Goal: Task Accomplishment & Management: Complete application form

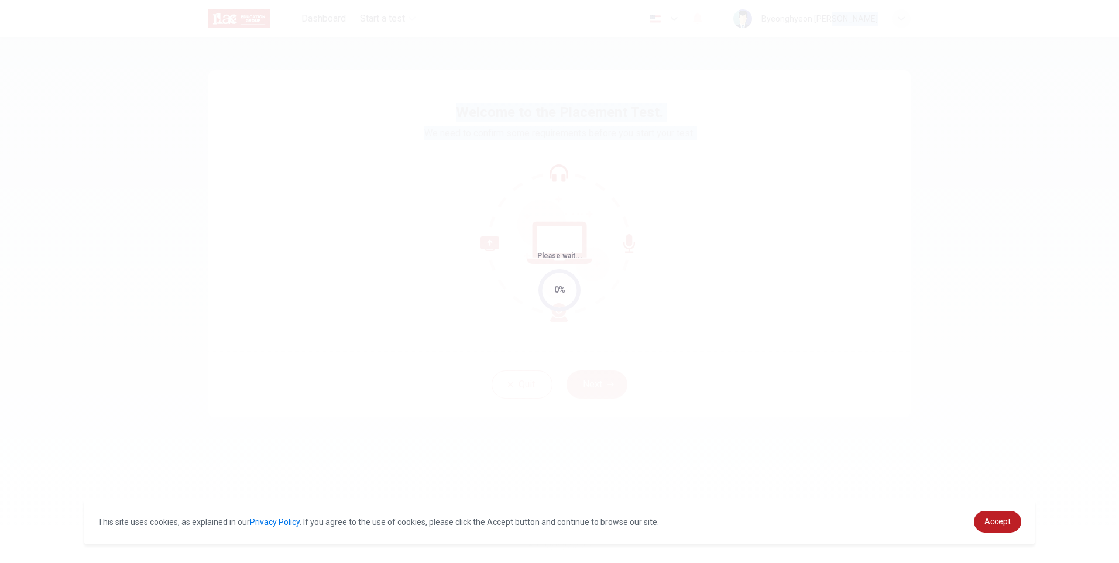
click at [542, 186] on body "This site uses cookies, as explained in our Privacy Policy . If you agree to th…" at bounding box center [559, 281] width 1119 height 563
drag, startPoint x: 542, startPoint y: 186, endPoint x: 501, endPoint y: 195, distance: 41.9
click at [501, 195] on div "Please wait... 0%" at bounding box center [559, 281] width 1119 height 563
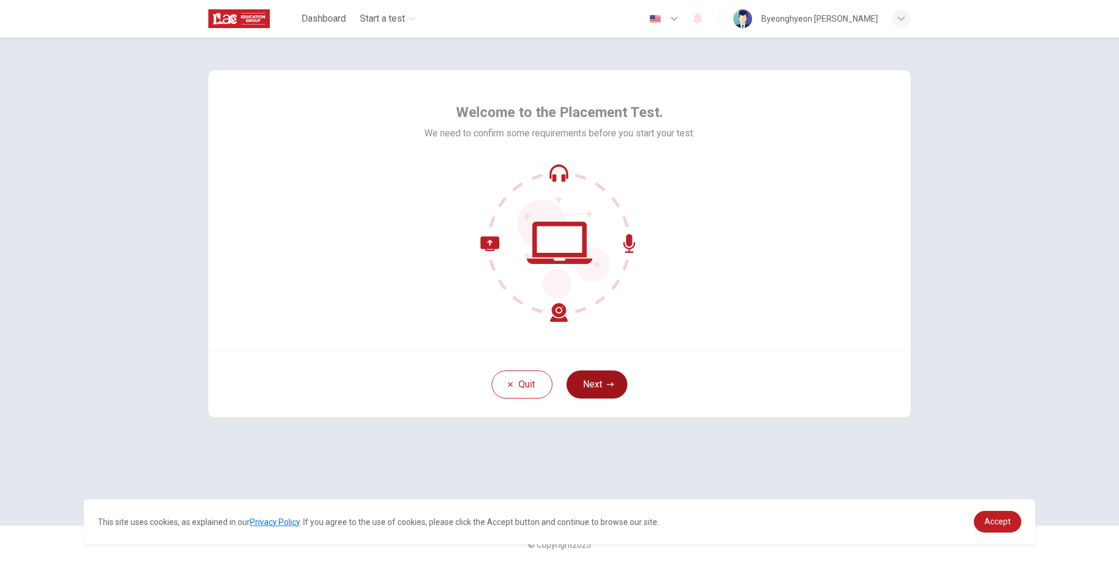
click at [593, 379] on button "Next" at bounding box center [597, 384] width 61 height 28
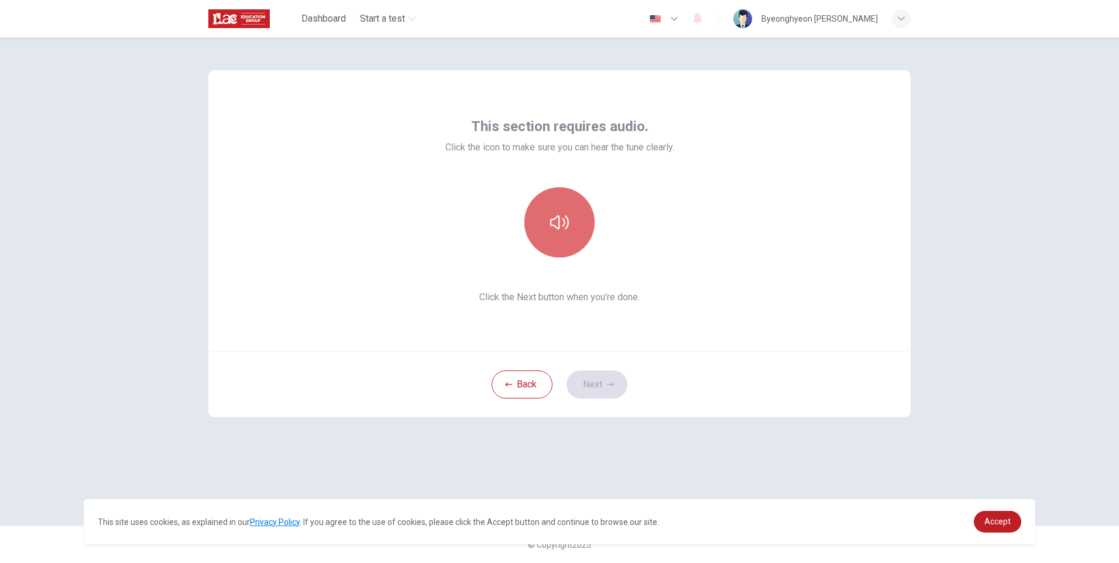
click at [562, 227] on icon "button" at bounding box center [559, 222] width 19 height 19
click at [604, 375] on button "Next" at bounding box center [597, 384] width 61 height 28
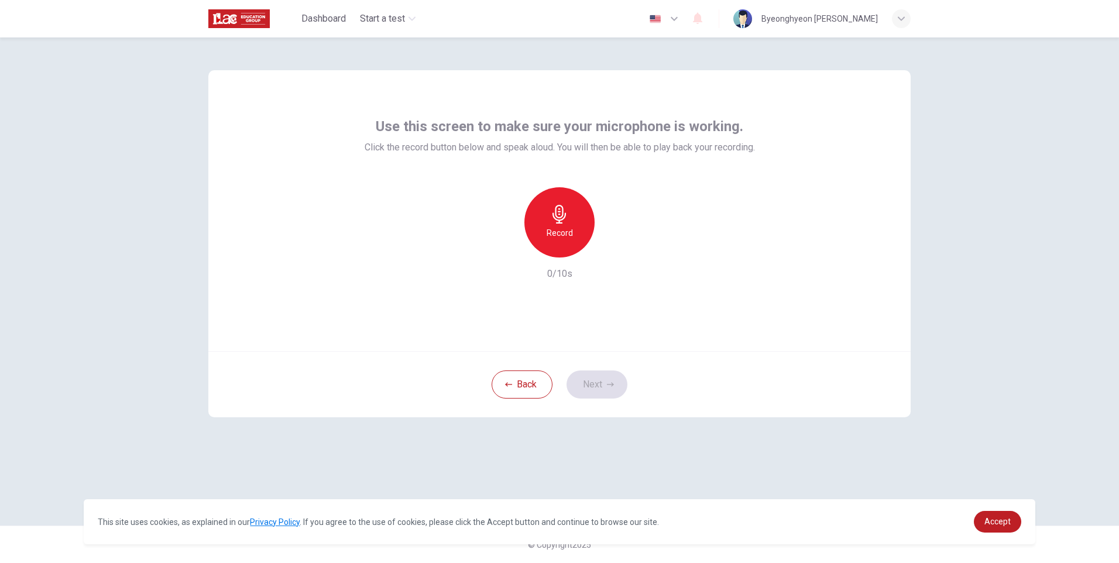
click at [560, 225] on div "Record" at bounding box center [559, 222] width 70 height 70
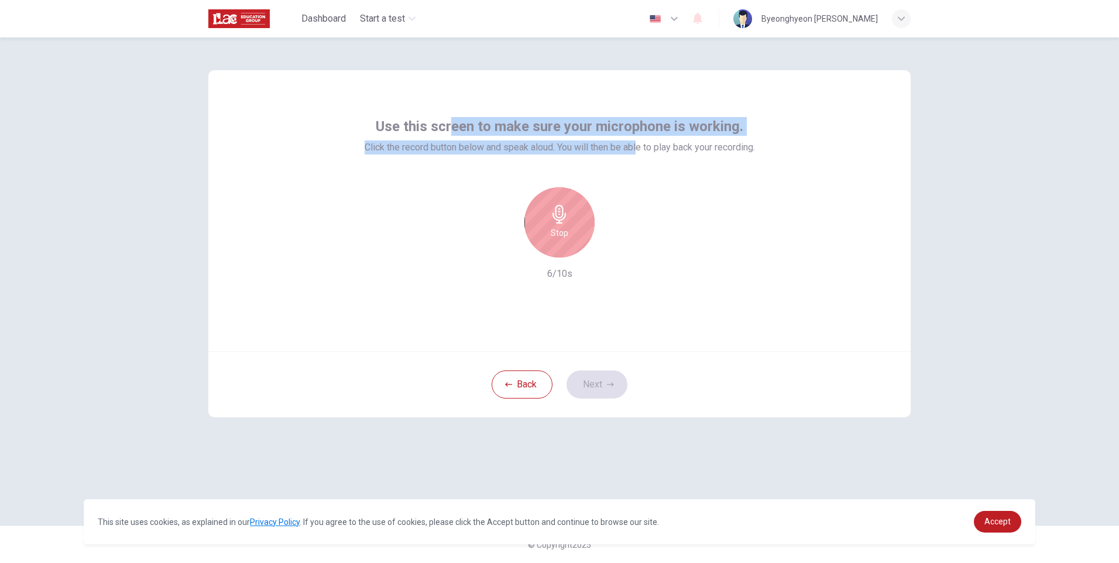
drag, startPoint x: 449, startPoint y: 127, endPoint x: 637, endPoint y: 142, distance: 187.9
click at [637, 142] on div "Use this screen to make sure your microphone is working. Click the record butto…" at bounding box center [560, 135] width 390 height 37
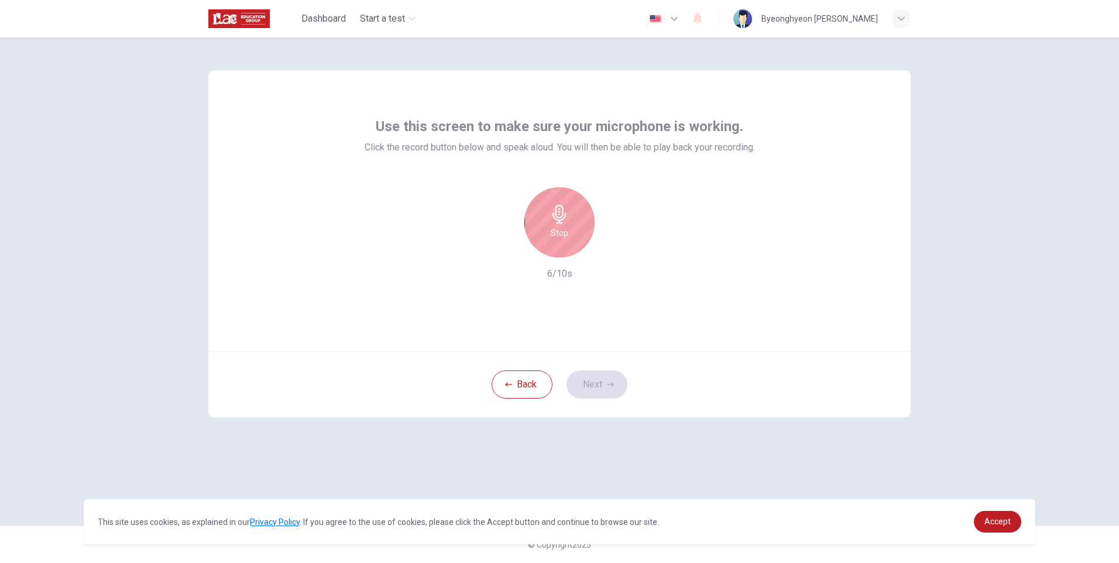
drag, startPoint x: 637, startPoint y: 142, endPoint x: 641, endPoint y: 159, distance: 17.5
click at [643, 158] on div "Use this screen to make sure your microphone is working. Click the record butto…" at bounding box center [560, 199] width 390 height 164
click at [616, 248] on icon "button" at bounding box center [614, 248] width 5 height 7
click at [562, 232] on h6 "Record" at bounding box center [560, 233] width 26 height 14
click at [561, 234] on h6 "Stop" at bounding box center [560, 233] width 18 height 14
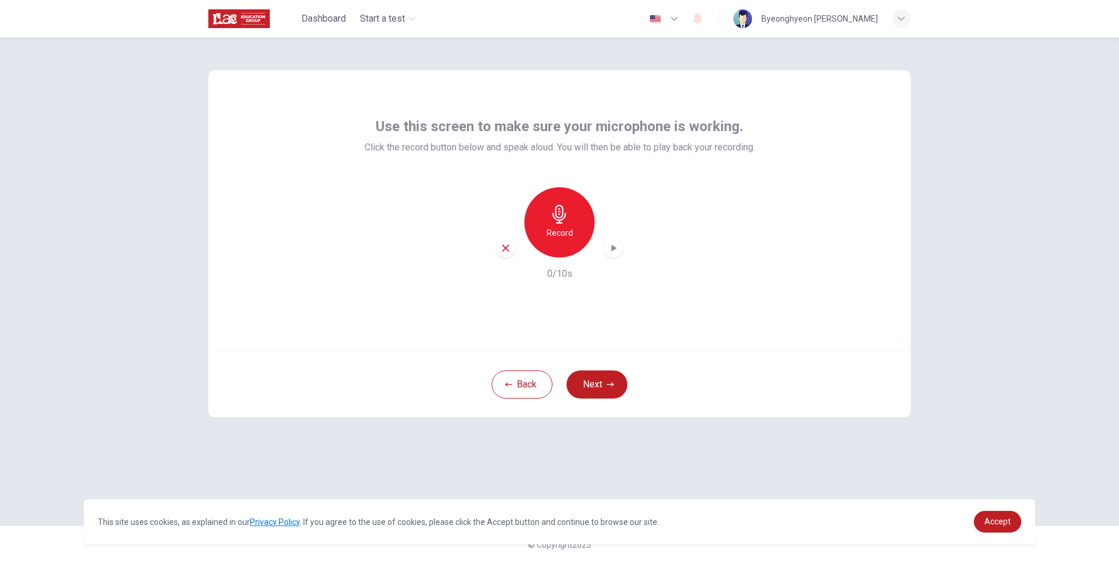
click at [611, 250] on icon "button" at bounding box center [613, 248] width 12 height 12
click at [568, 229] on h6 "Record" at bounding box center [560, 233] width 26 height 14
click at [604, 242] on div "Record" at bounding box center [559, 222] width 126 height 70
click at [604, 245] on div "button" at bounding box center [613, 248] width 19 height 19
click at [610, 248] on icon "button" at bounding box center [613, 248] width 12 height 12
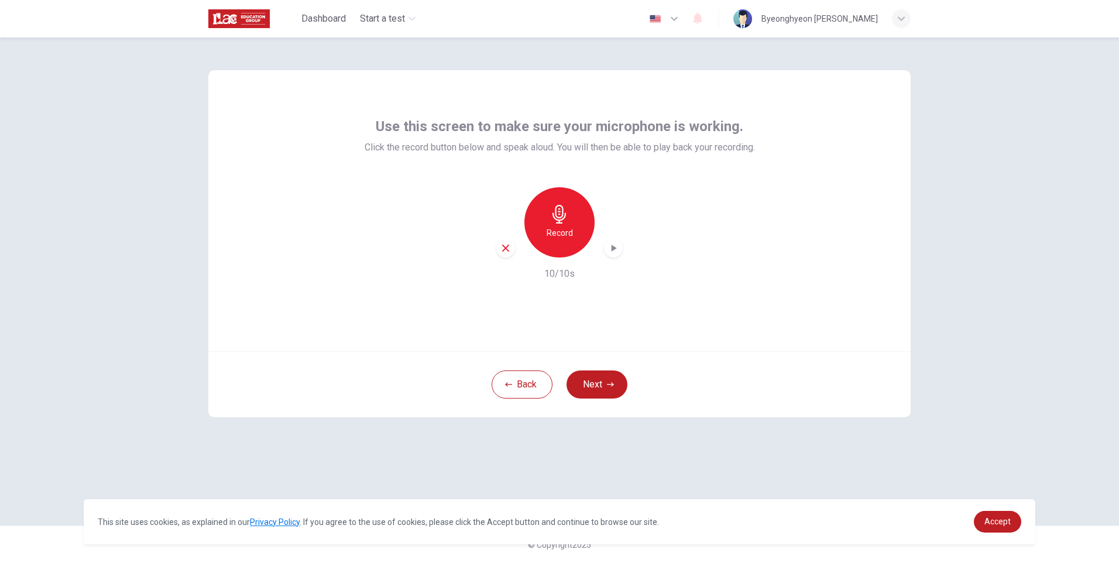
click at [613, 251] on icon "button" at bounding box center [613, 248] width 12 height 12
click at [613, 250] on icon "button" at bounding box center [613, 248] width 12 height 12
click at [500, 248] on icon "button" at bounding box center [505, 248] width 11 height 11
click at [562, 241] on div "Record" at bounding box center [559, 222] width 70 height 70
click at [615, 254] on div "button" at bounding box center [613, 248] width 19 height 19
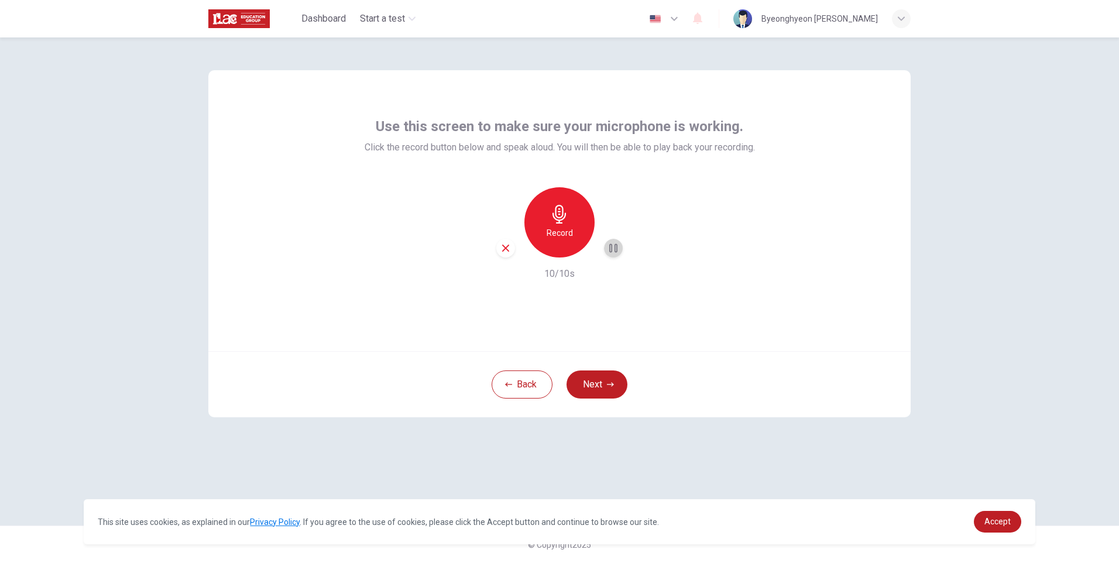
click at [618, 246] on icon "button" at bounding box center [613, 248] width 12 height 12
click at [616, 248] on icon "button" at bounding box center [613, 248] width 12 height 12
click at [994, 521] on span "Accept" at bounding box center [997, 521] width 26 height 9
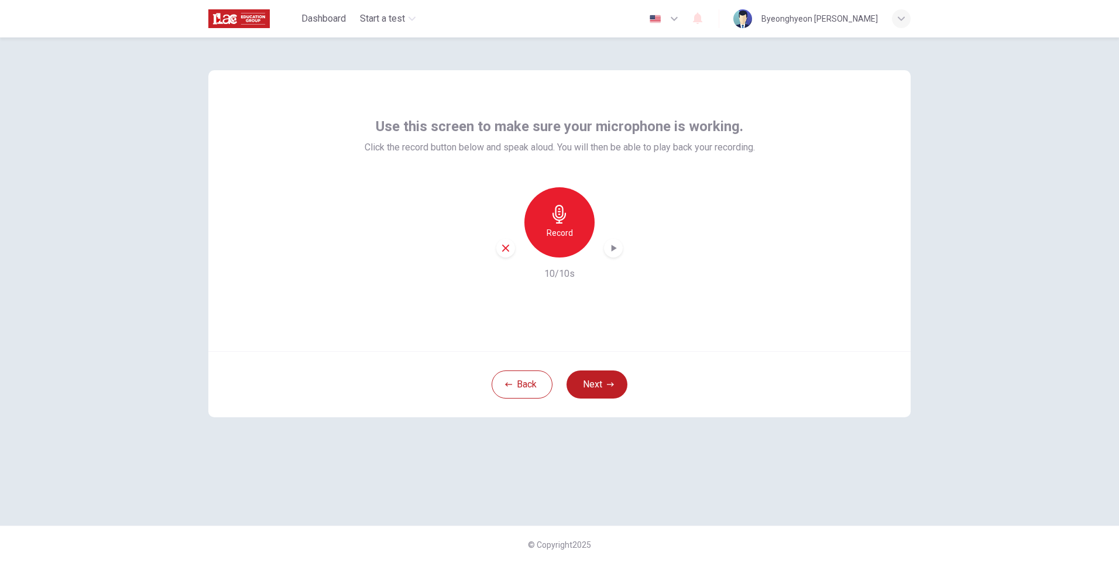
click at [575, 247] on div "Record" at bounding box center [559, 222] width 70 height 70
click at [551, 229] on h6 "Stop" at bounding box center [560, 233] width 18 height 14
click at [602, 247] on div "Record" at bounding box center [559, 222] width 126 height 70
click at [618, 248] on icon "button" at bounding box center [613, 248] width 12 height 12
click at [502, 248] on icon "button" at bounding box center [505, 248] width 11 height 11
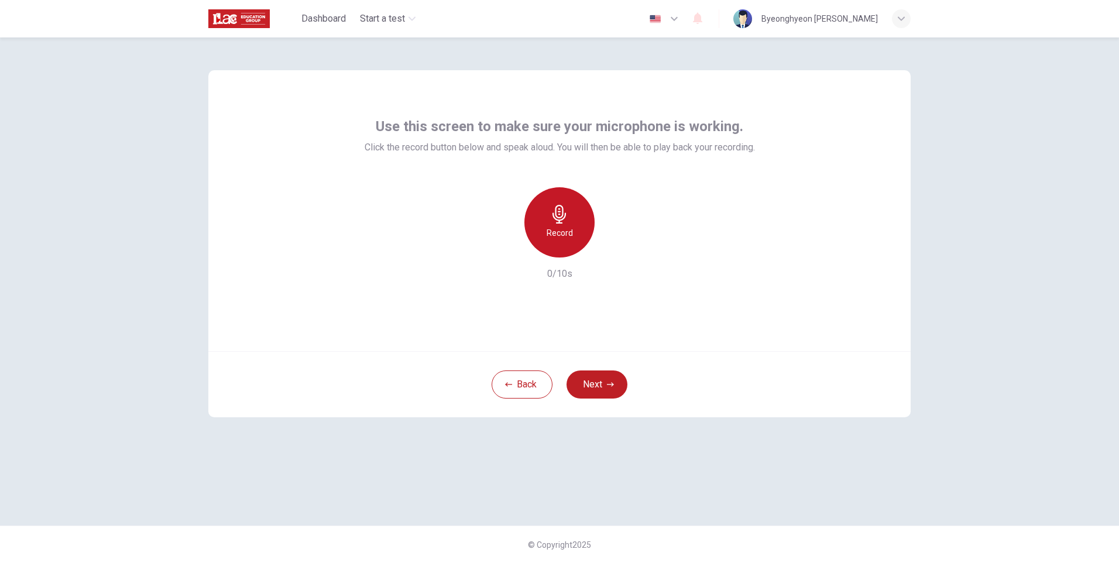
click at [561, 225] on div "Record" at bounding box center [559, 222] width 70 height 70
click at [558, 219] on icon "button" at bounding box center [559, 214] width 19 height 19
click at [614, 250] on icon "button" at bounding box center [614, 248] width 5 height 7
click at [501, 251] on icon "button" at bounding box center [505, 248] width 11 height 11
click at [549, 226] on h6 "Record" at bounding box center [560, 233] width 26 height 14
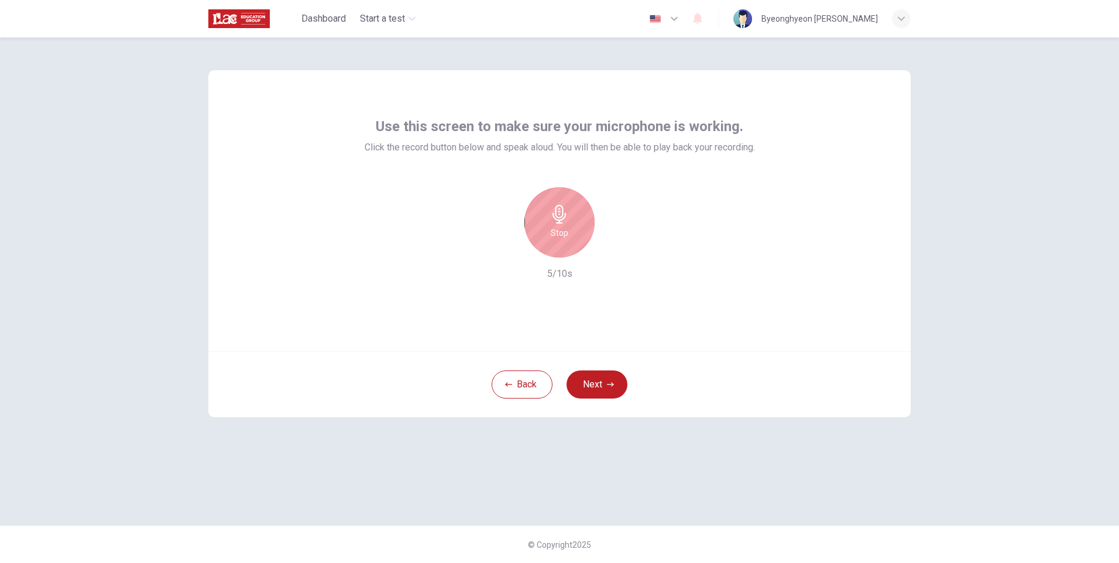
click at [559, 213] on icon "button" at bounding box center [559, 214] width 19 height 19
click at [616, 249] on icon "button" at bounding box center [614, 248] width 5 height 7
click at [559, 214] on icon "button" at bounding box center [558, 214] width 13 height 19
click at [564, 226] on h6 "Stop" at bounding box center [560, 233] width 18 height 14
click at [619, 250] on icon "button" at bounding box center [613, 248] width 12 height 12
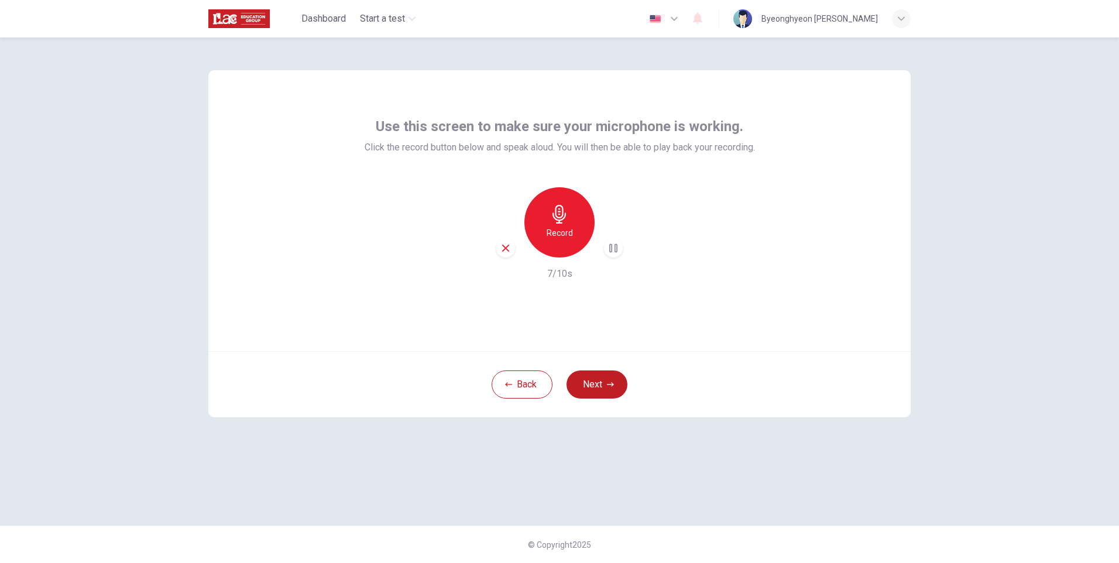
click at [622, 248] on div "button" at bounding box center [613, 248] width 19 height 19
click at [617, 248] on icon "button" at bounding box center [613, 248] width 12 height 12
click at [502, 247] on icon "button" at bounding box center [505, 248] width 11 height 11
click at [563, 224] on div "Record" at bounding box center [559, 222] width 70 height 70
click at [556, 227] on h6 "Stop" at bounding box center [560, 233] width 18 height 14
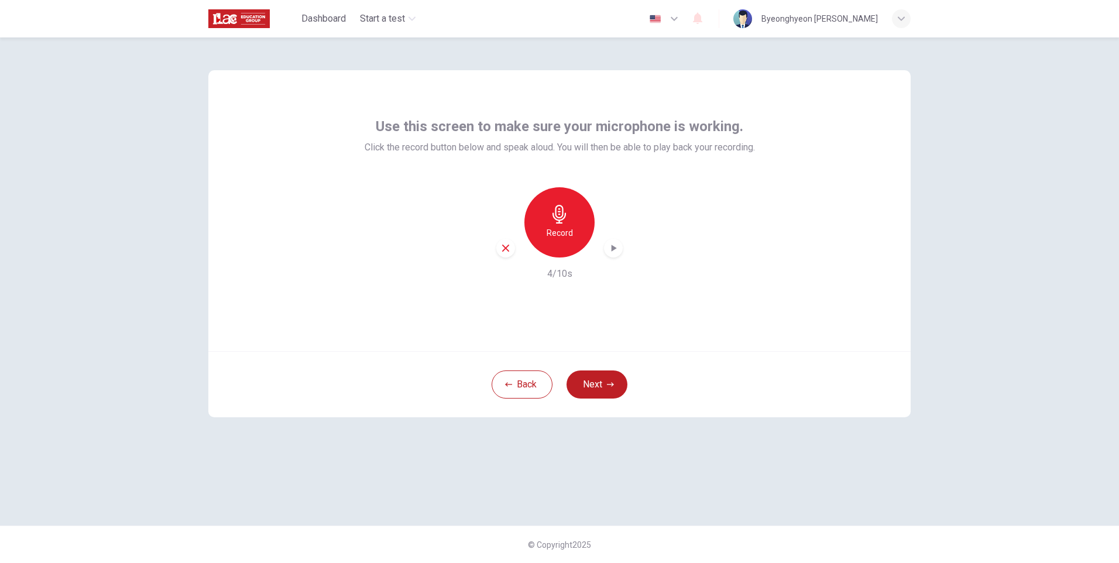
click at [617, 249] on icon "button" at bounding box center [613, 248] width 12 height 12
click at [598, 376] on button "Next" at bounding box center [597, 384] width 61 height 28
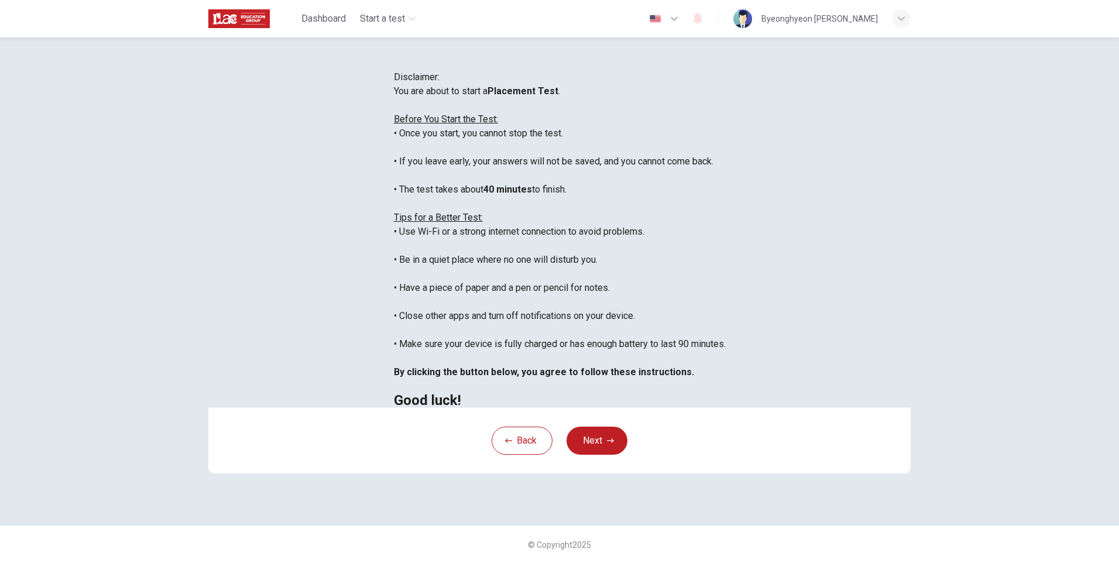
scroll to position [59, 0]
click at [596, 455] on button "Next" at bounding box center [597, 441] width 61 height 28
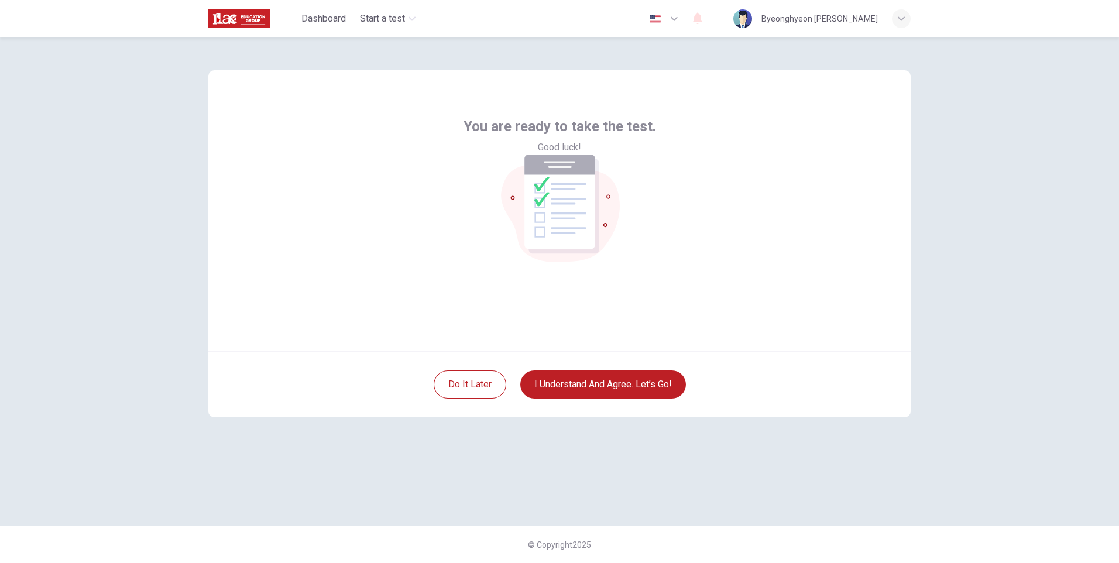
scroll to position [0, 0]
click at [592, 384] on button "I understand and agree. Let’s go!" at bounding box center [603, 384] width 166 height 28
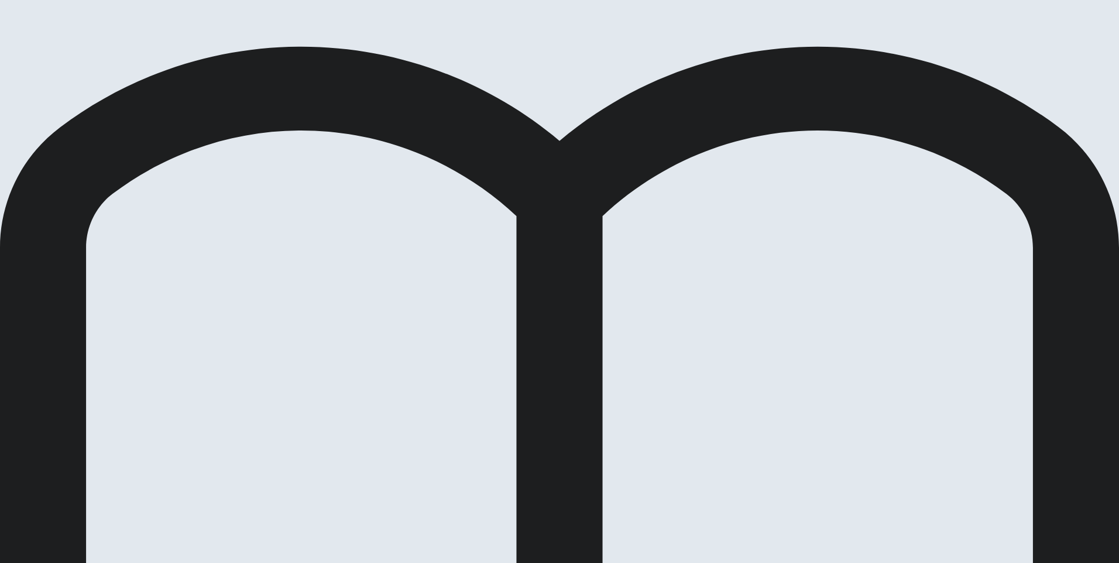
drag, startPoint x: 502, startPoint y: 321, endPoint x: 511, endPoint y: 309, distance: 14.6
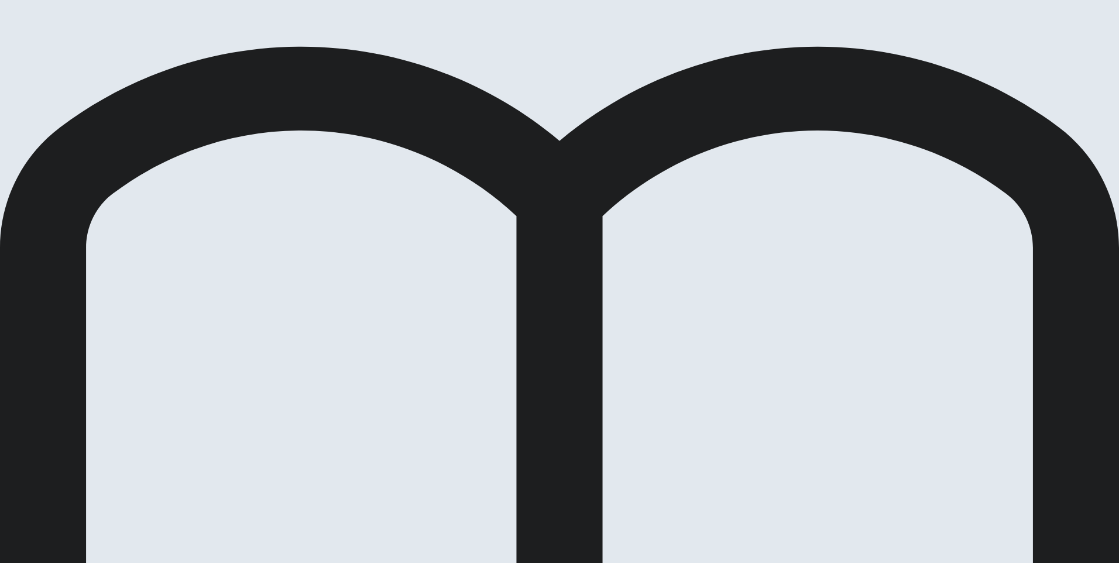
drag, startPoint x: 546, startPoint y: 146, endPoint x: 609, endPoint y: 146, distance: 63.2
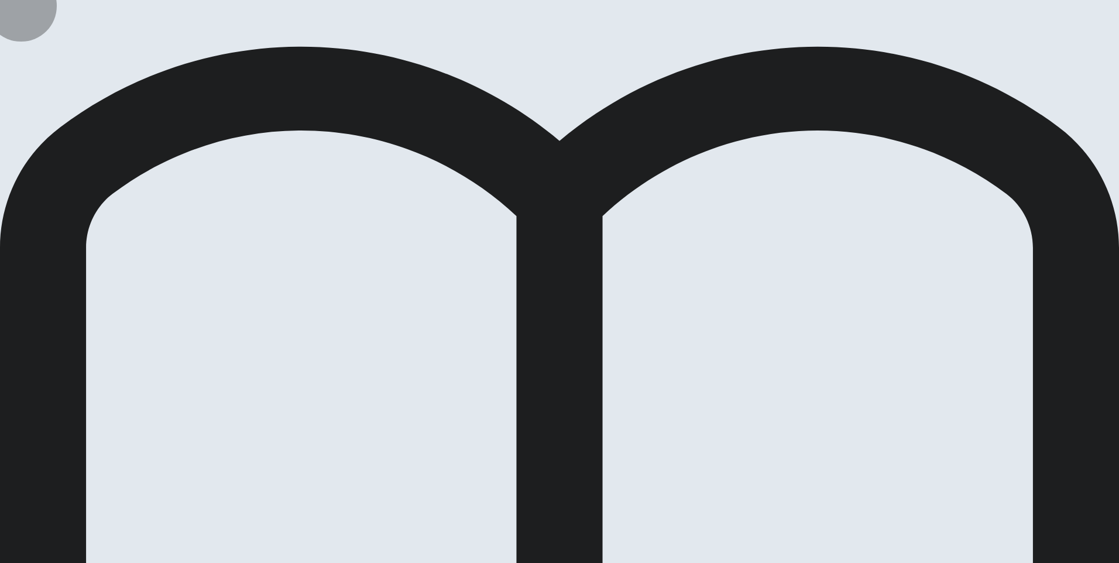
drag, startPoint x: 509, startPoint y: 295, endPoint x: 509, endPoint y: 303, distance: 7.6
drag, startPoint x: 560, startPoint y: 149, endPoint x: 597, endPoint y: 145, distance: 37.1
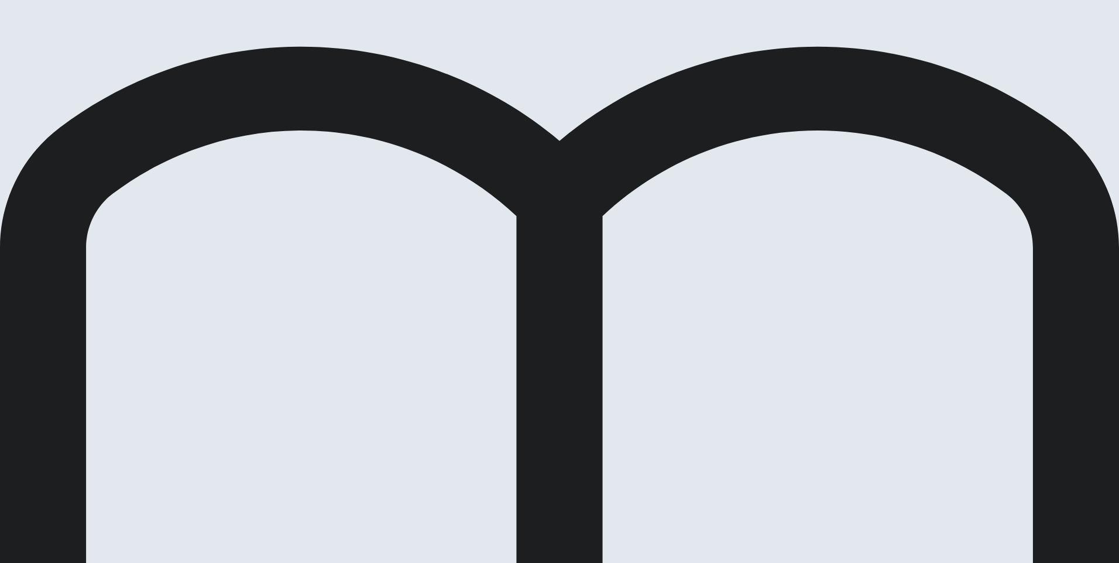
drag, startPoint x: 586, startPoint y: 228, endPoint x: 592, endPoint y: 226, distance: 6.5
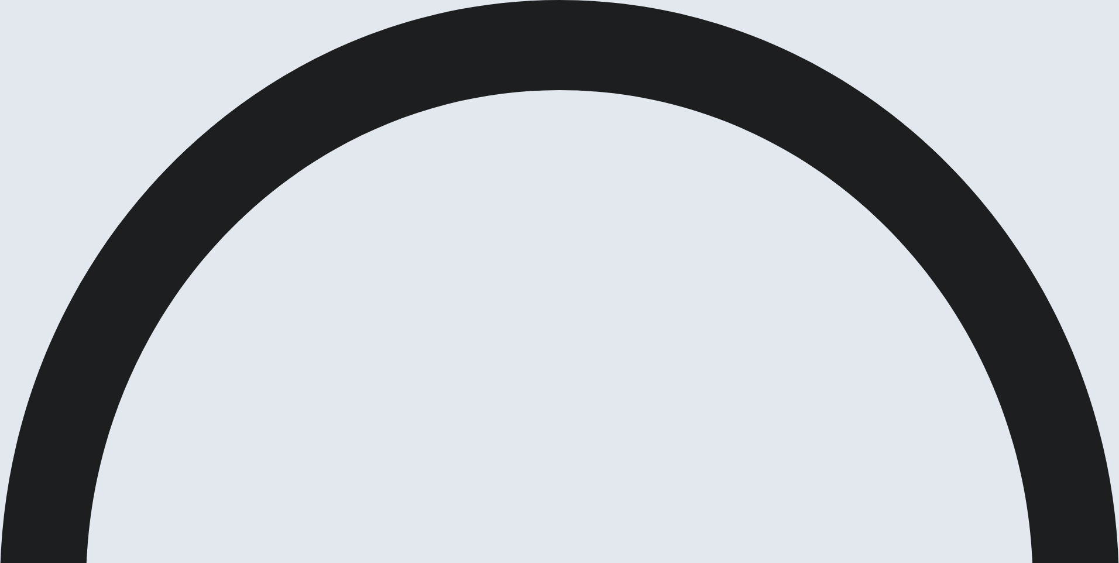
drag, startPoint x: 322, startPoint y: 176, endPoint x: 389, endPoint y: 177, distance: 66.7
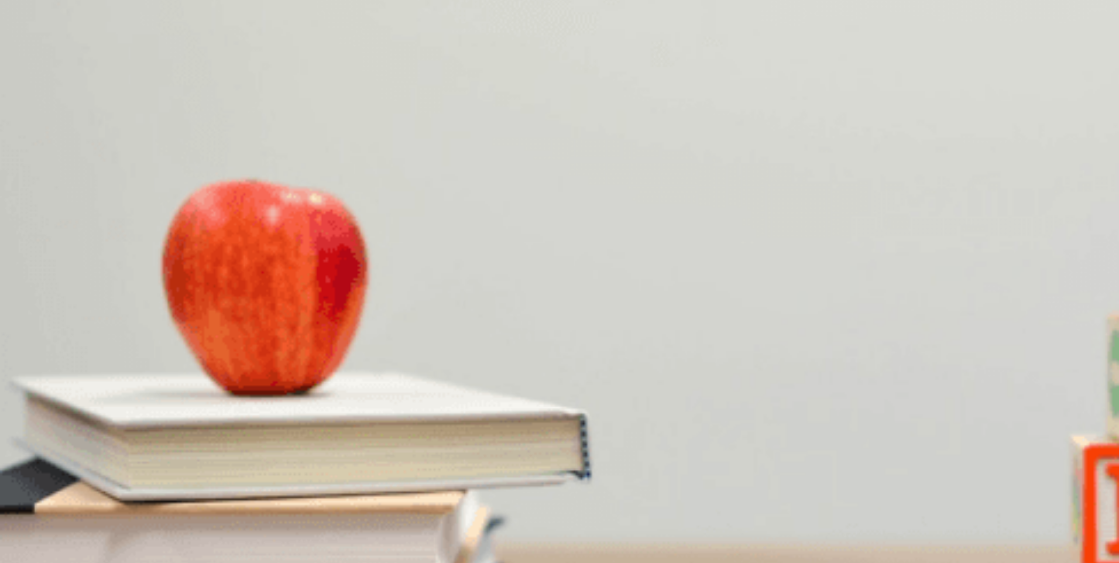
scroll to position [819, 0]
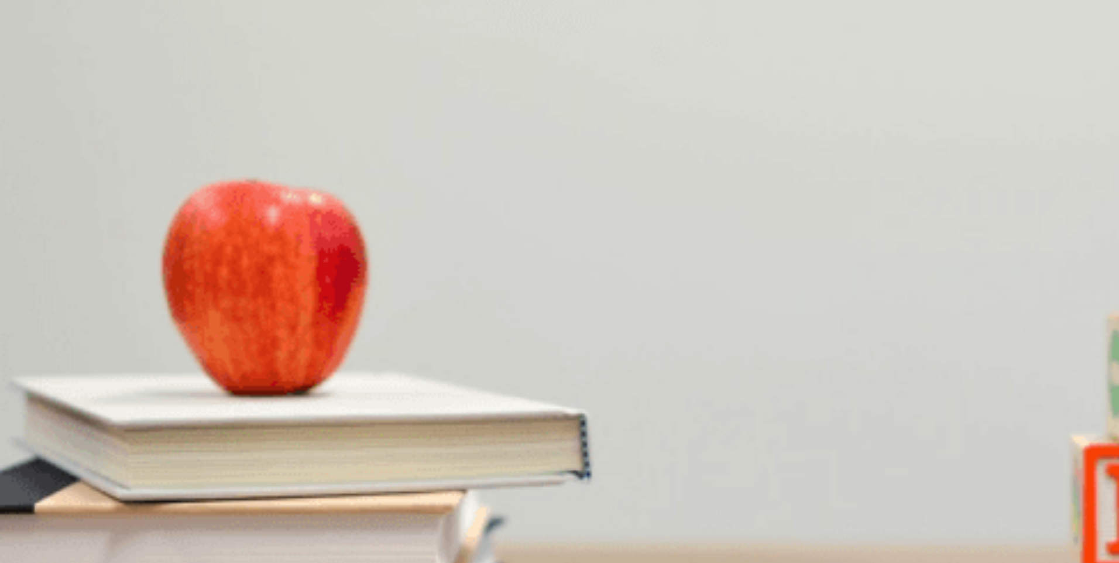
scroll to position [0, 0]
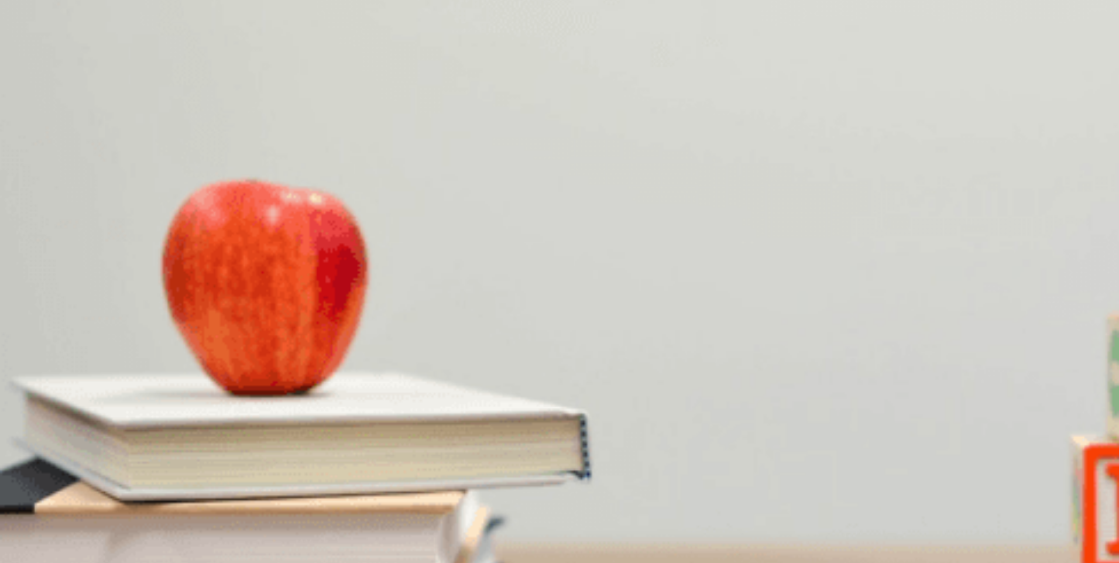
click at [431, 378] on span at bounding box center [431, 378] width 0 height 0
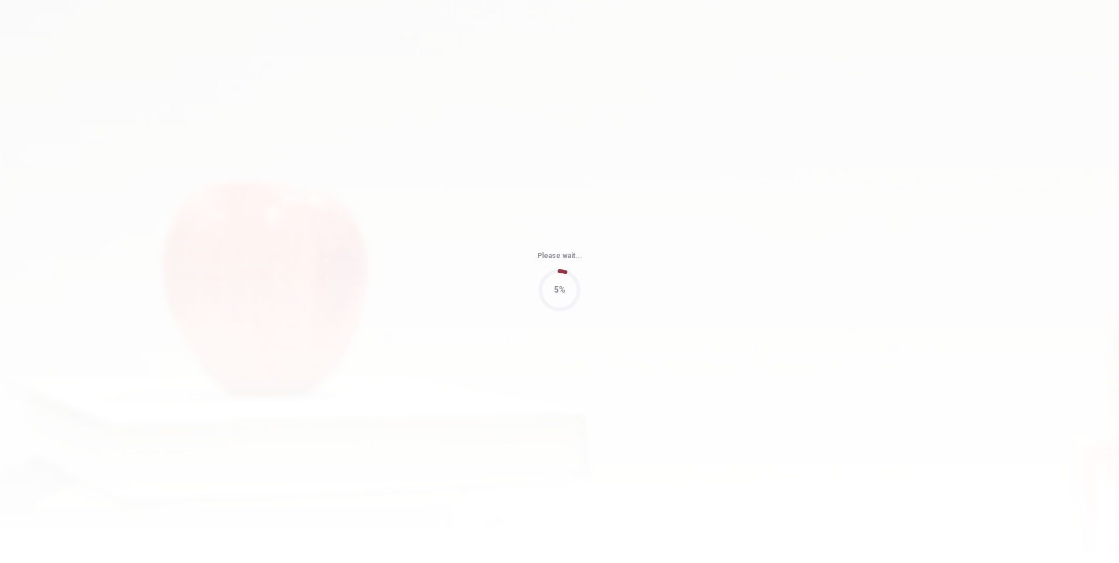
type input "79"
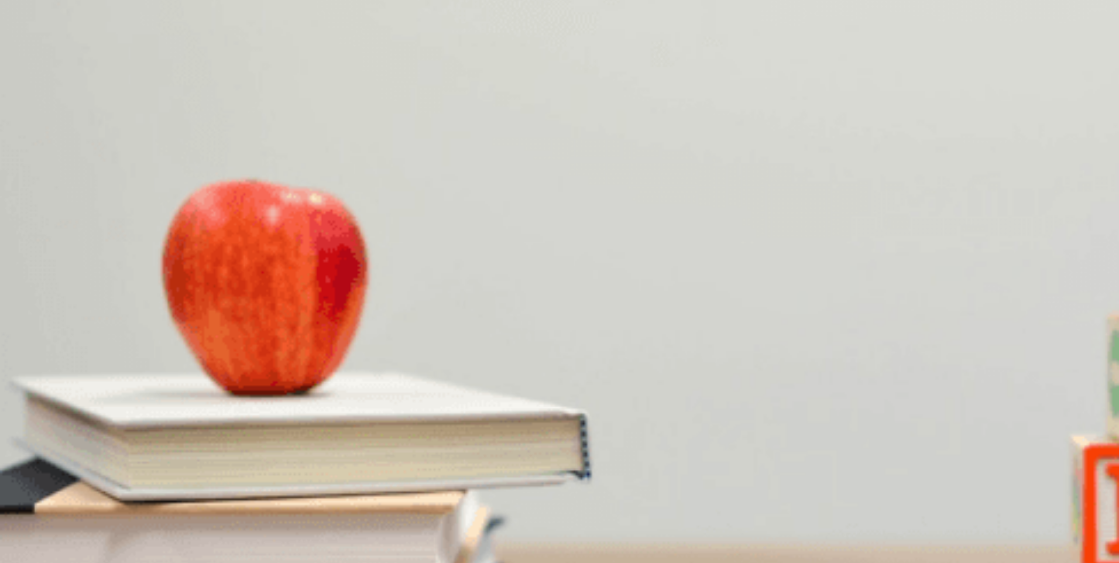
scroll to position [0, 0]
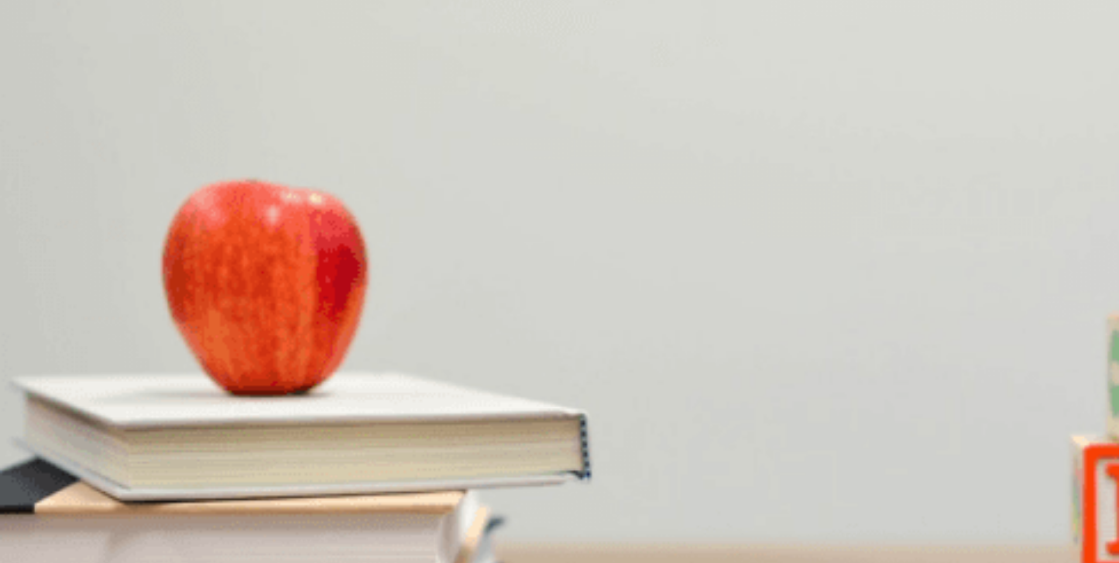
drag, startPoint x: 432, startPoint y: 386, endPoint x: 435, endPoint y: 380, distance: 6.5
drag, startPoint x: 603, startPoint y: 459, endPoint x: 597, endPoint y: 455, distance: 7.6
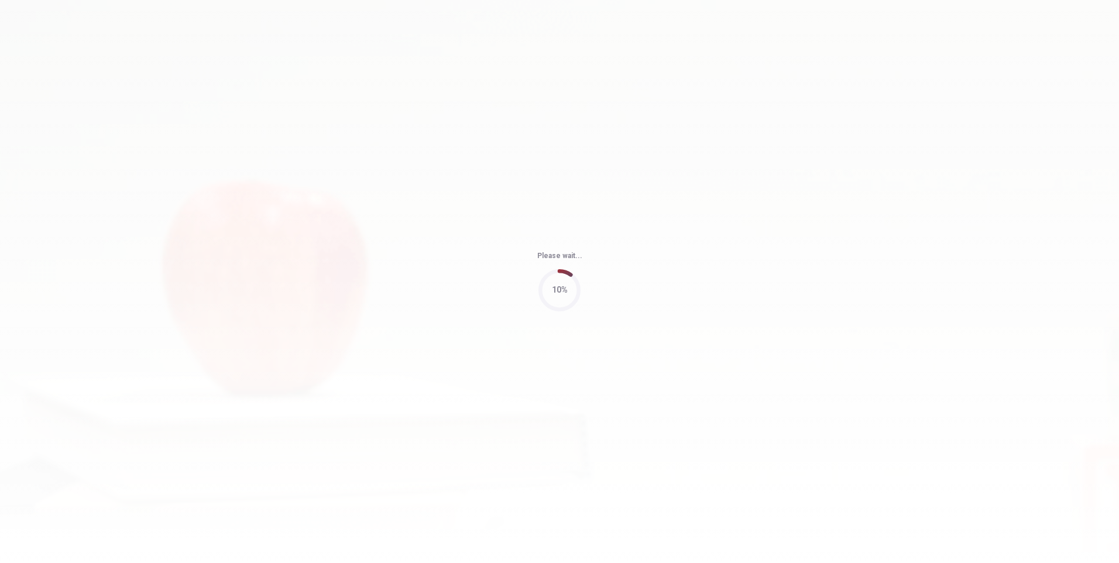
type input "73"
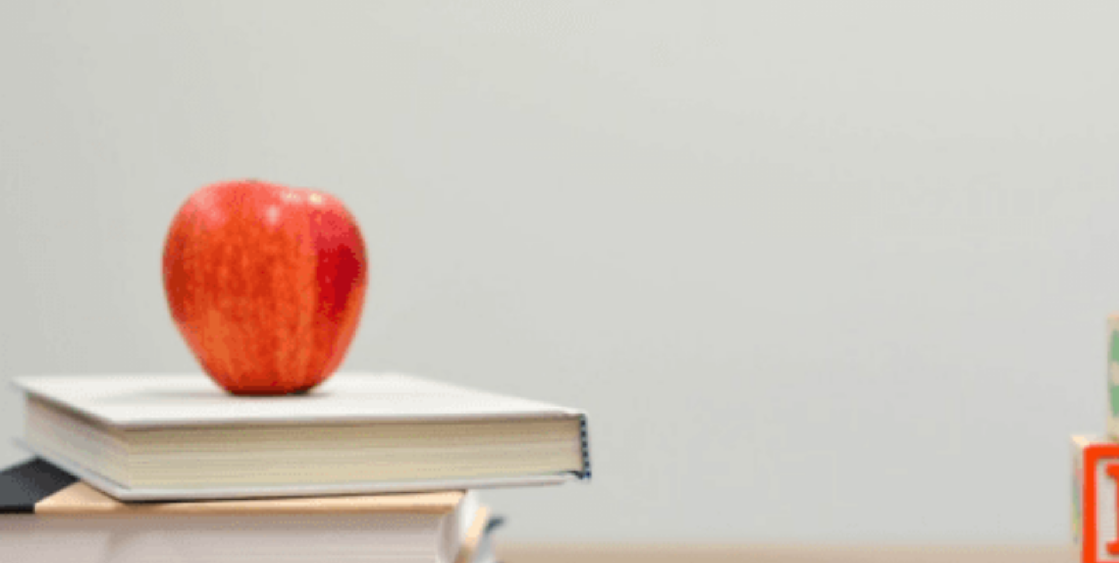
scroll to position [0, 0]
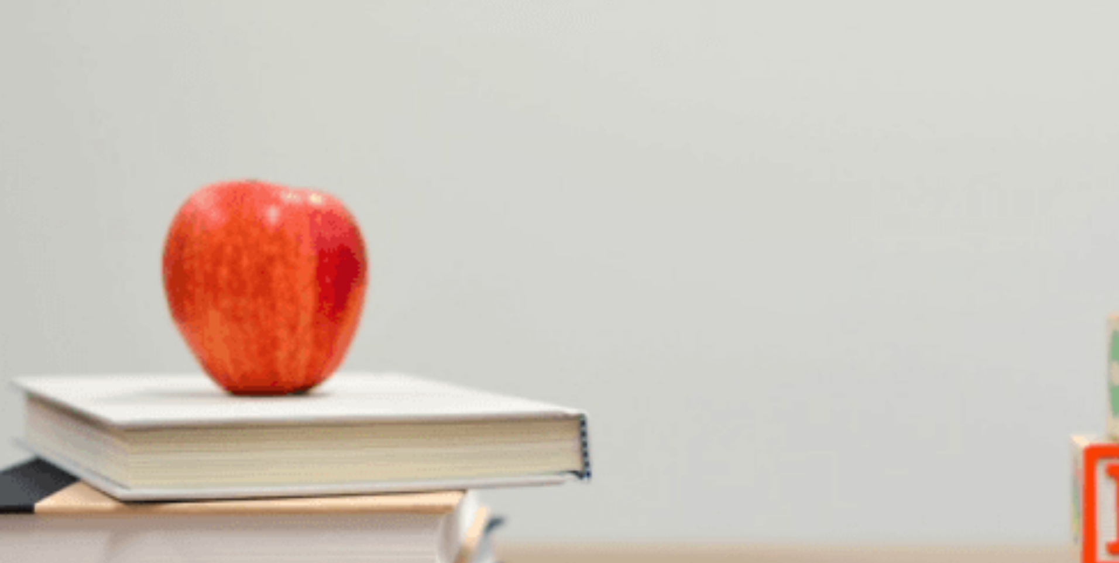
drag, startPoint x: 507, startPoint y: 444, endPoint x: 525, endPoint y: 465, distance: 27.8
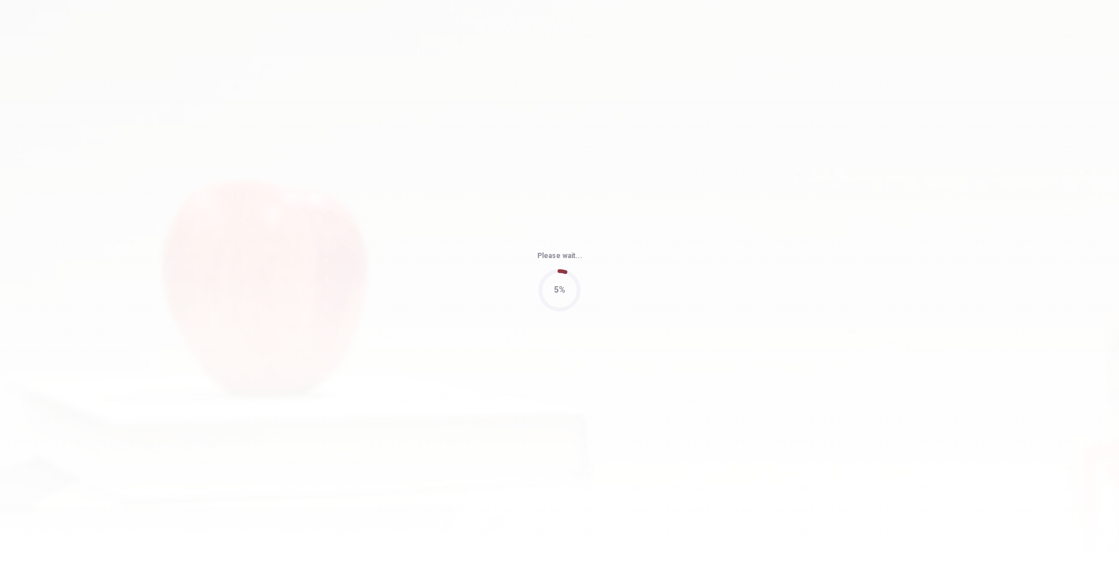
type input "75"
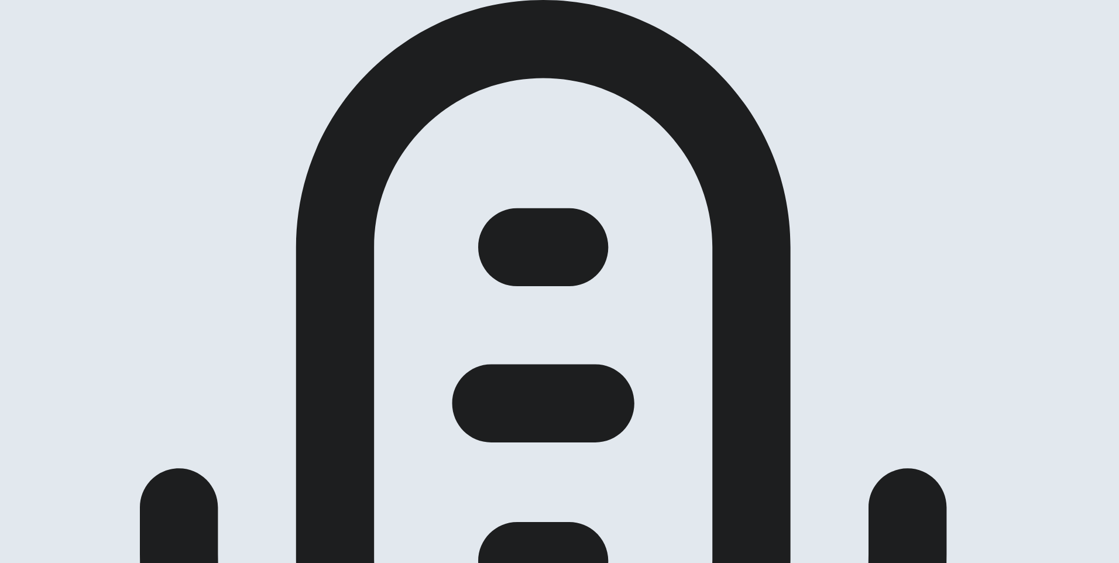
scroll to position [59, 0]
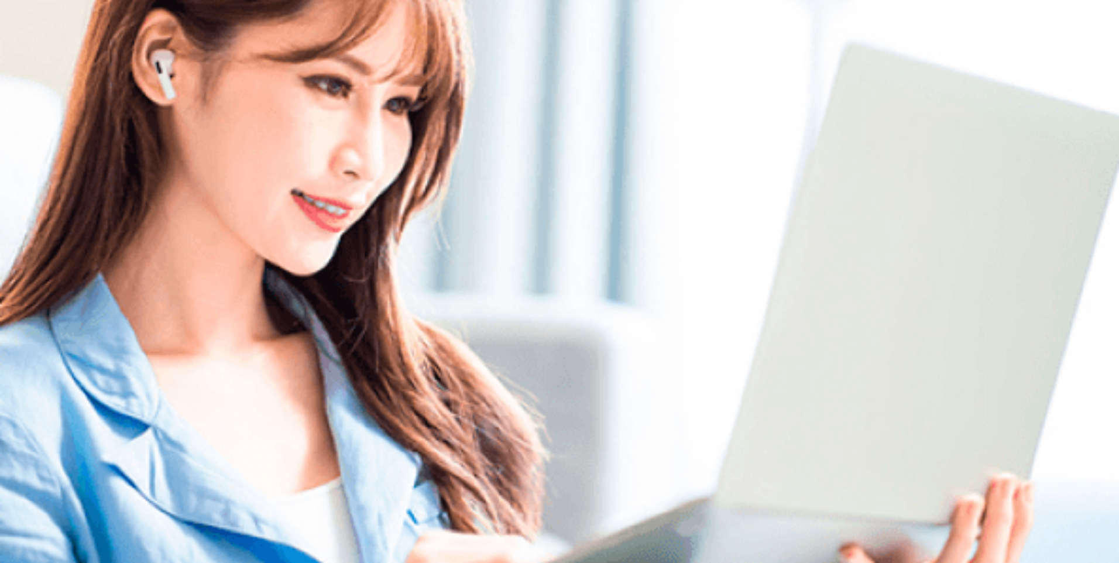
scroll to position [0, 0]
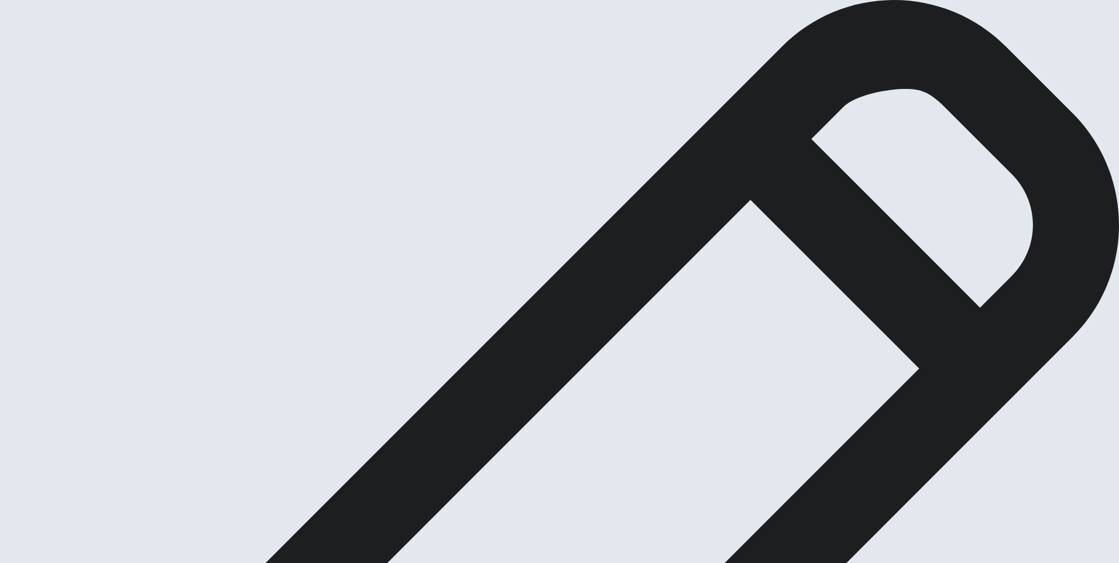
drag, startPoint x: 228, startPoint y: 119, endPoint x: 353, endPoint y: 122, distance: 124.7
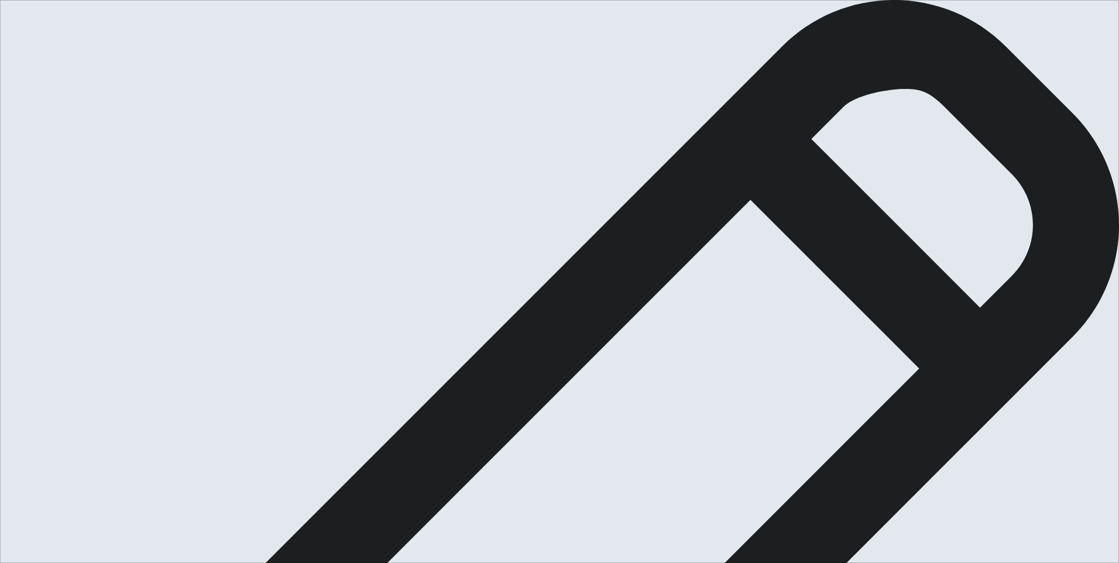
drag, startPoint x: 765, startPoint y: 314, endPoint x: 785, endPoint y: 309, distance: 19.9
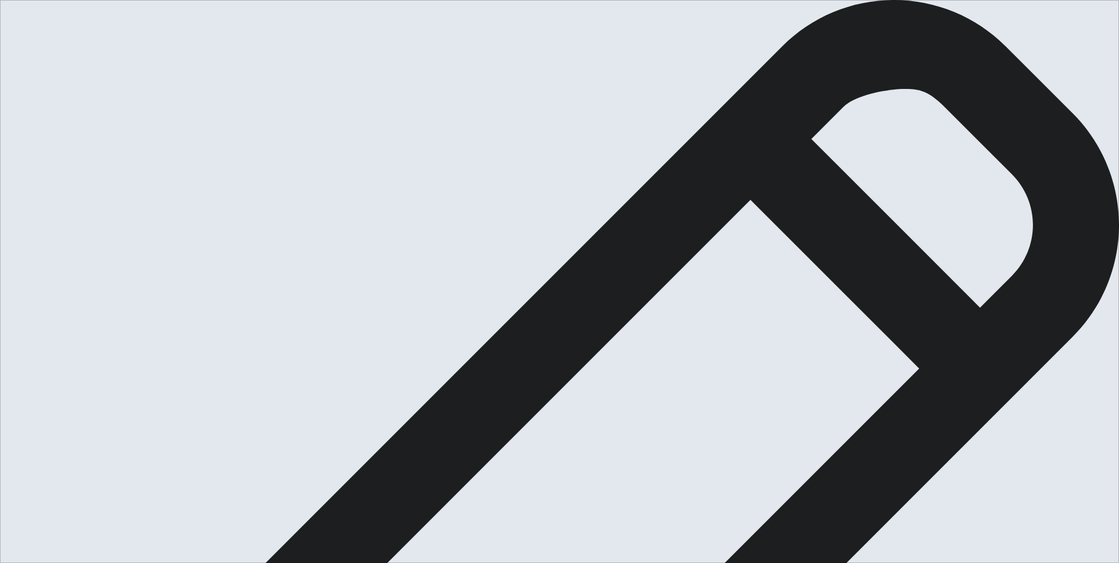
drag, startPoint x: 749, startPoint y: 249, endPoint x: 725, endPoint y: 250, distance: 24.1
drag, startPoint x: 664, startPoint y: 119, endPoint x: 640, endPoint y: 123, distance: 24.8
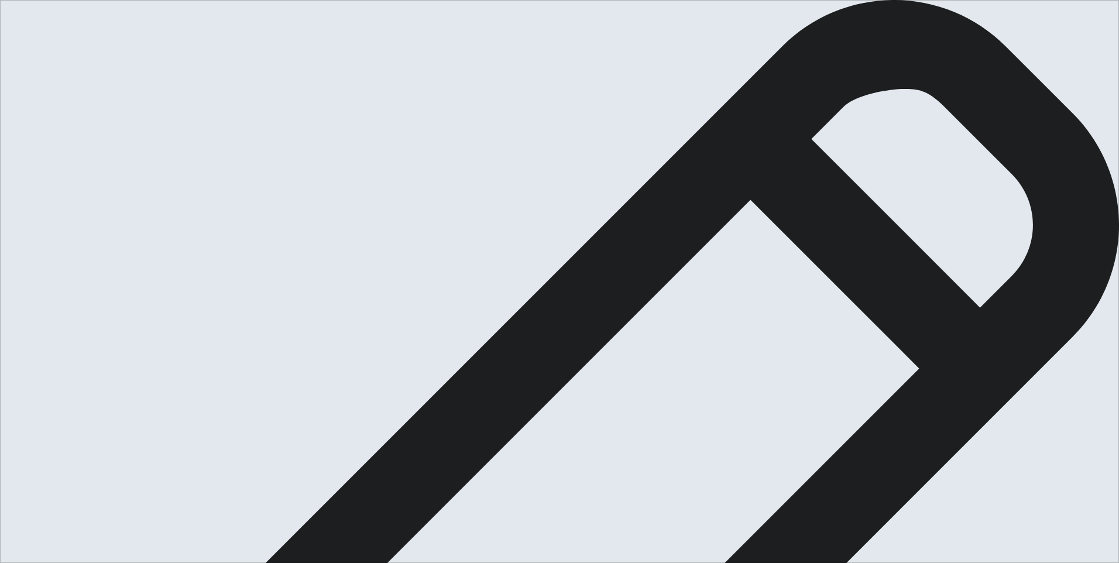
drag, startPoint x: 773, startPoint y: 159, endPoint x: 813, endPoint y: 163, distance: 40.6
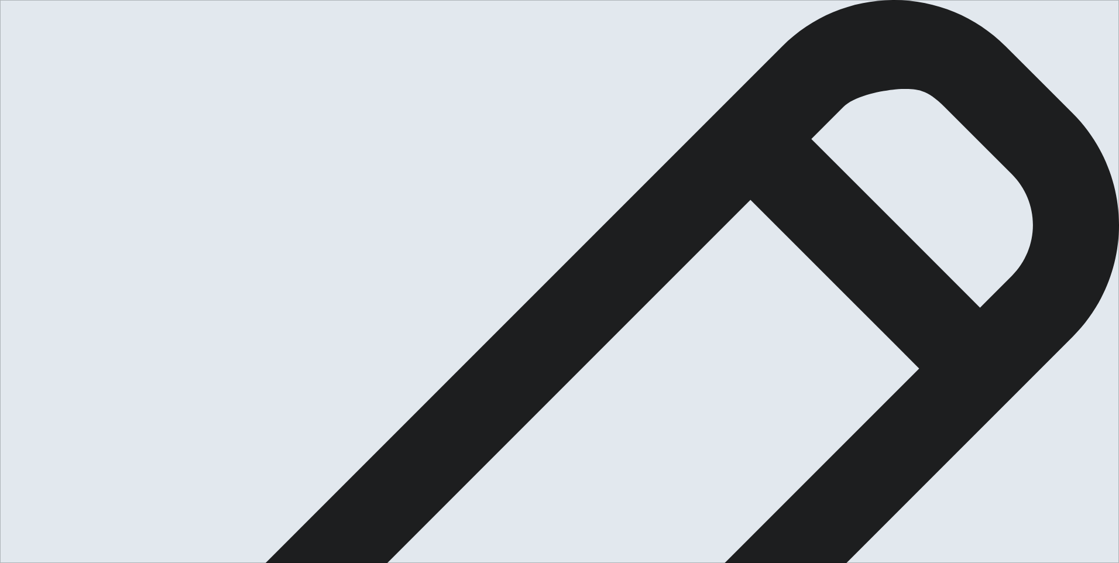
drag, startPoint x: 775, startPoint y: 159, endPoint x: 829, endPoint y: 162, distance: 54.0
drag, startPoint x: 616, startPoint y: 173, endPoint x: 657, endPoint y: 176, distance: 41.7
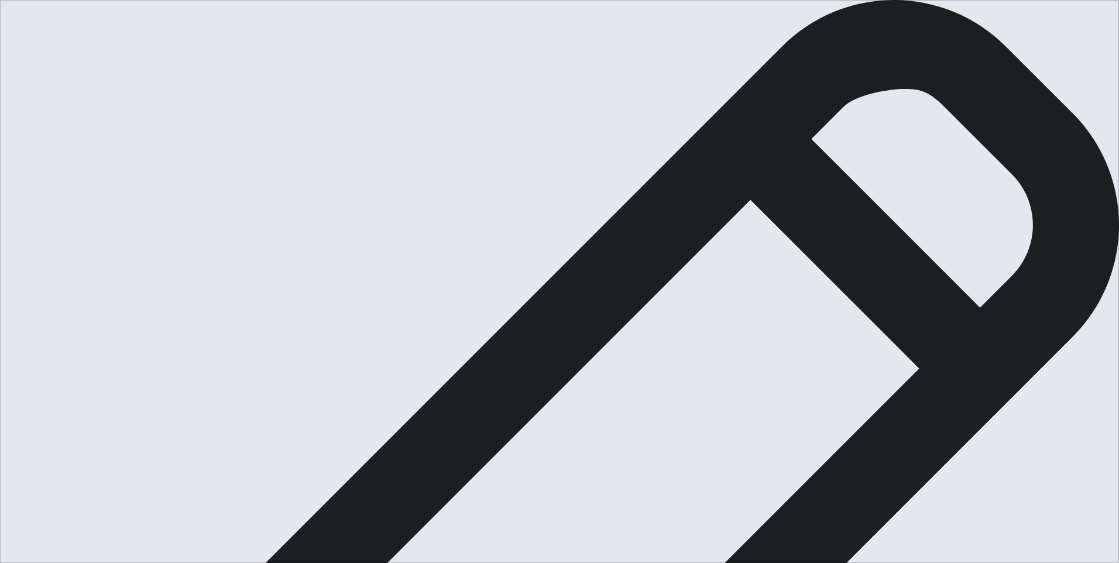
drag, startPoint x: 661, startPoint y: 174, endPoint x: 618, endPoint y: 176, distance: 43.3
type textarea "My routine or habit that has improved my life is exercising everyday. Actually,…"
